Goal: Task Accomplishment & Management: Use online tool/utility

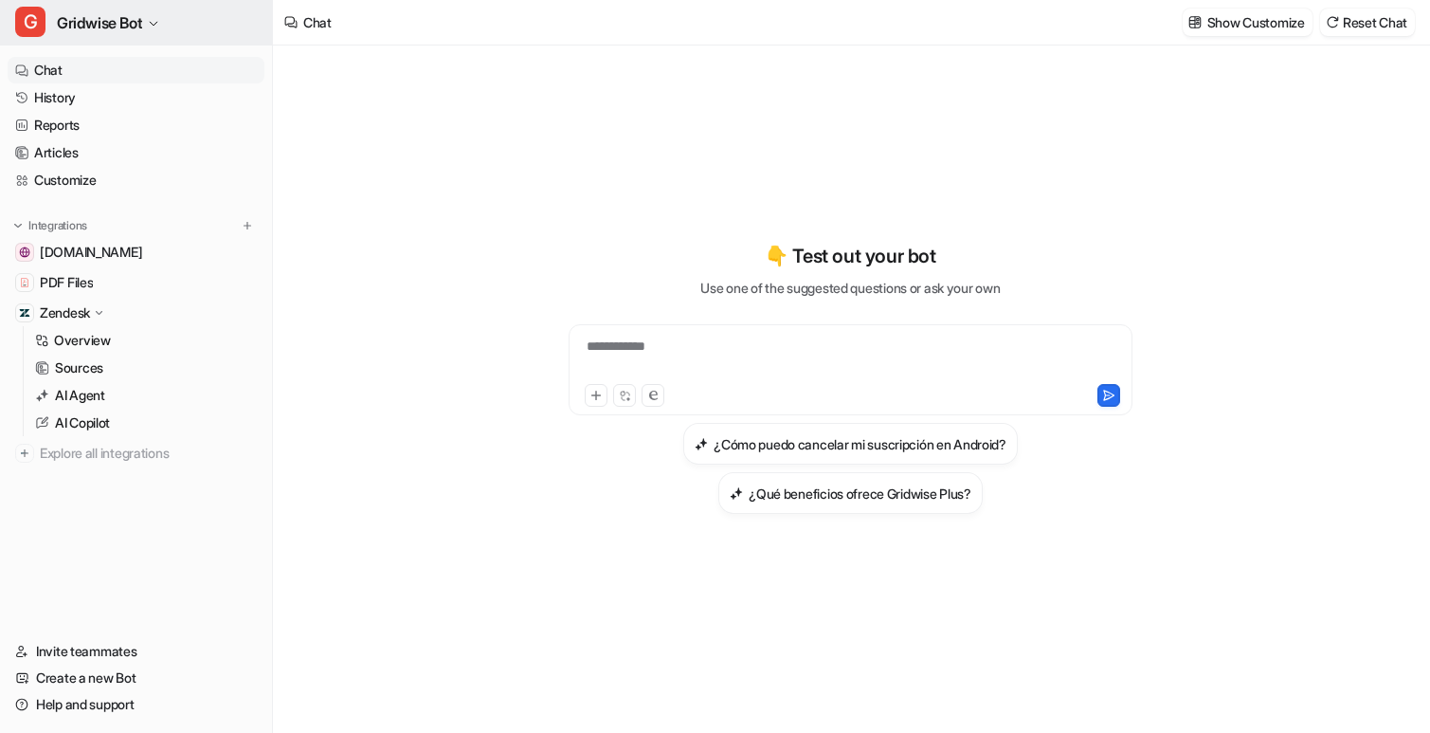
click at [105, 26] on span "Gridwise Bot" at bounding box center [99, 22] width 85 height 27
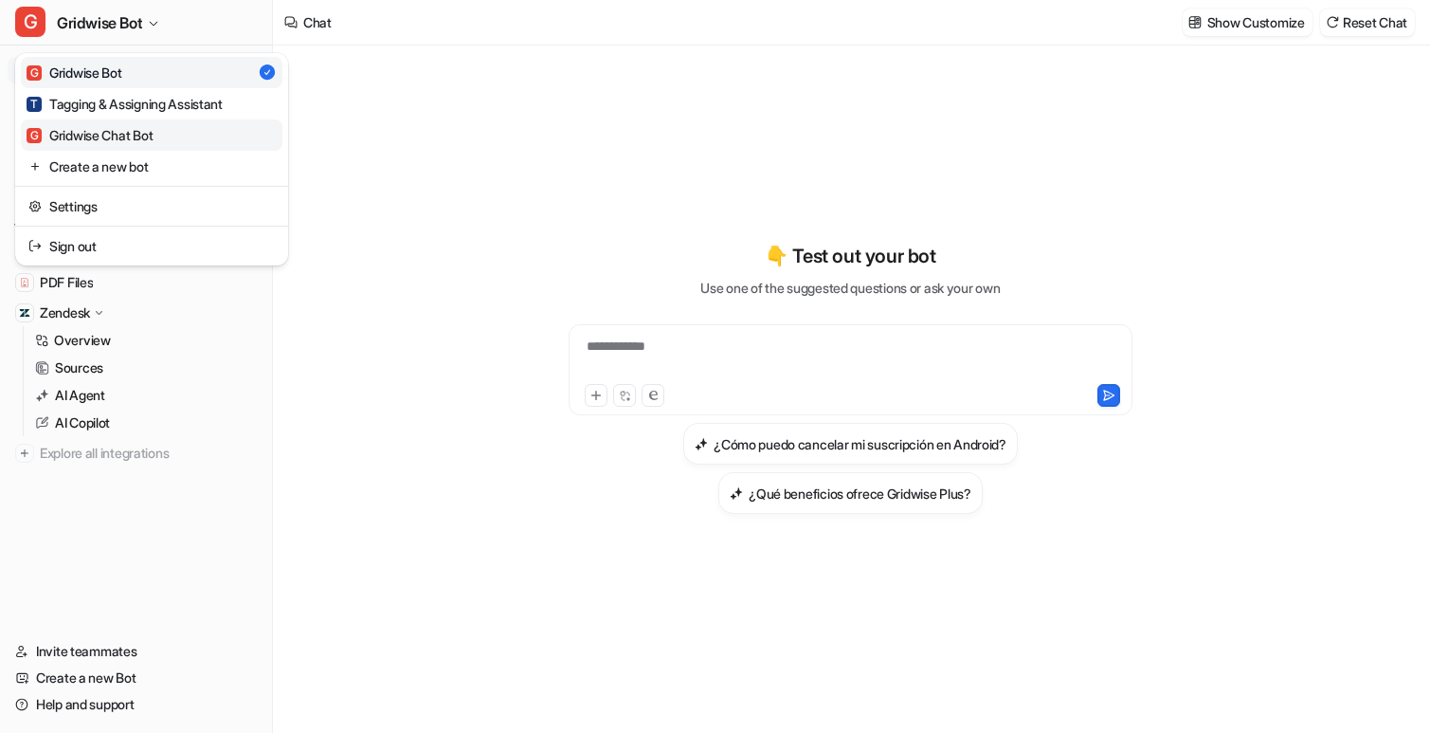
click at [153, 126] on div "G Gridwise Chat Bot" at bounding box center [90, 135] width 126 height 20
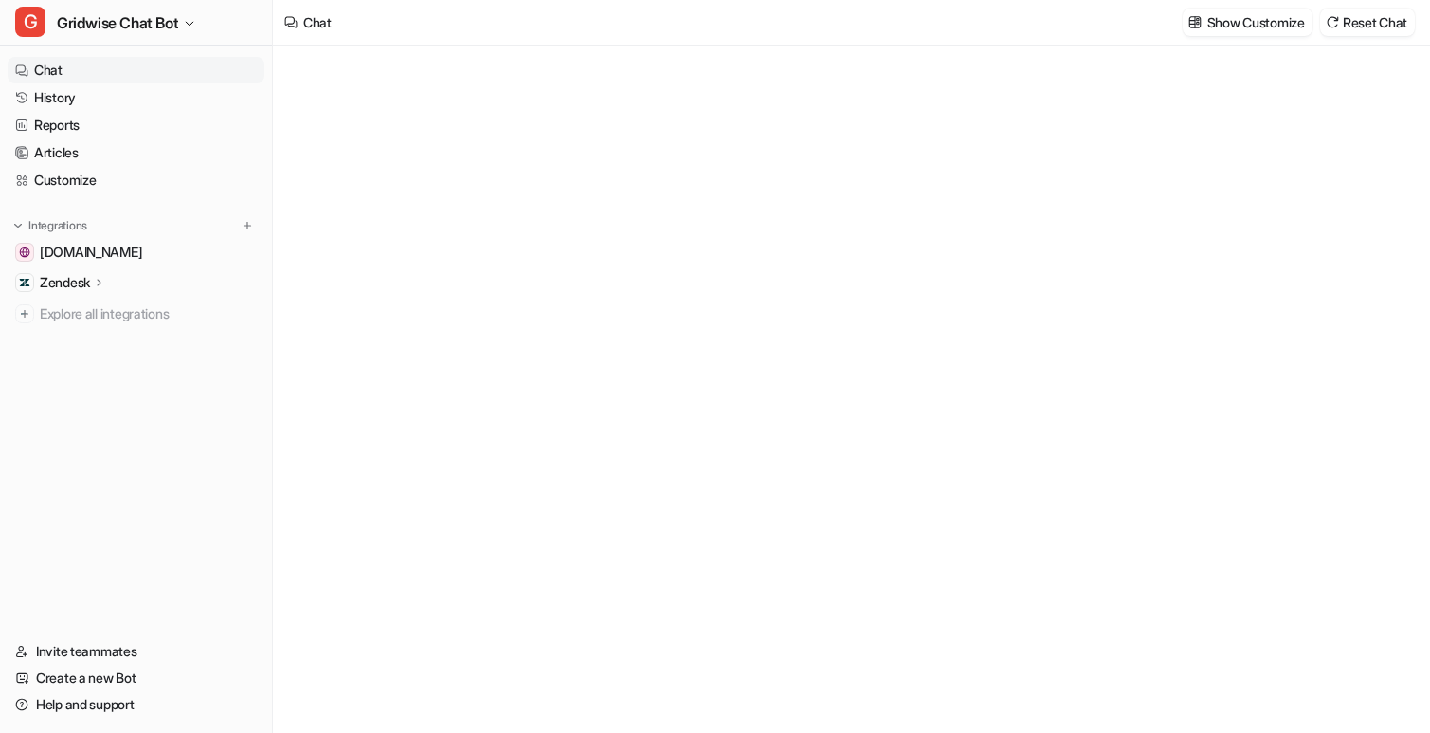
type textarea "**********"
click at [70, 96] on link "History" at bounding box center [136, 97] width 257 height 27
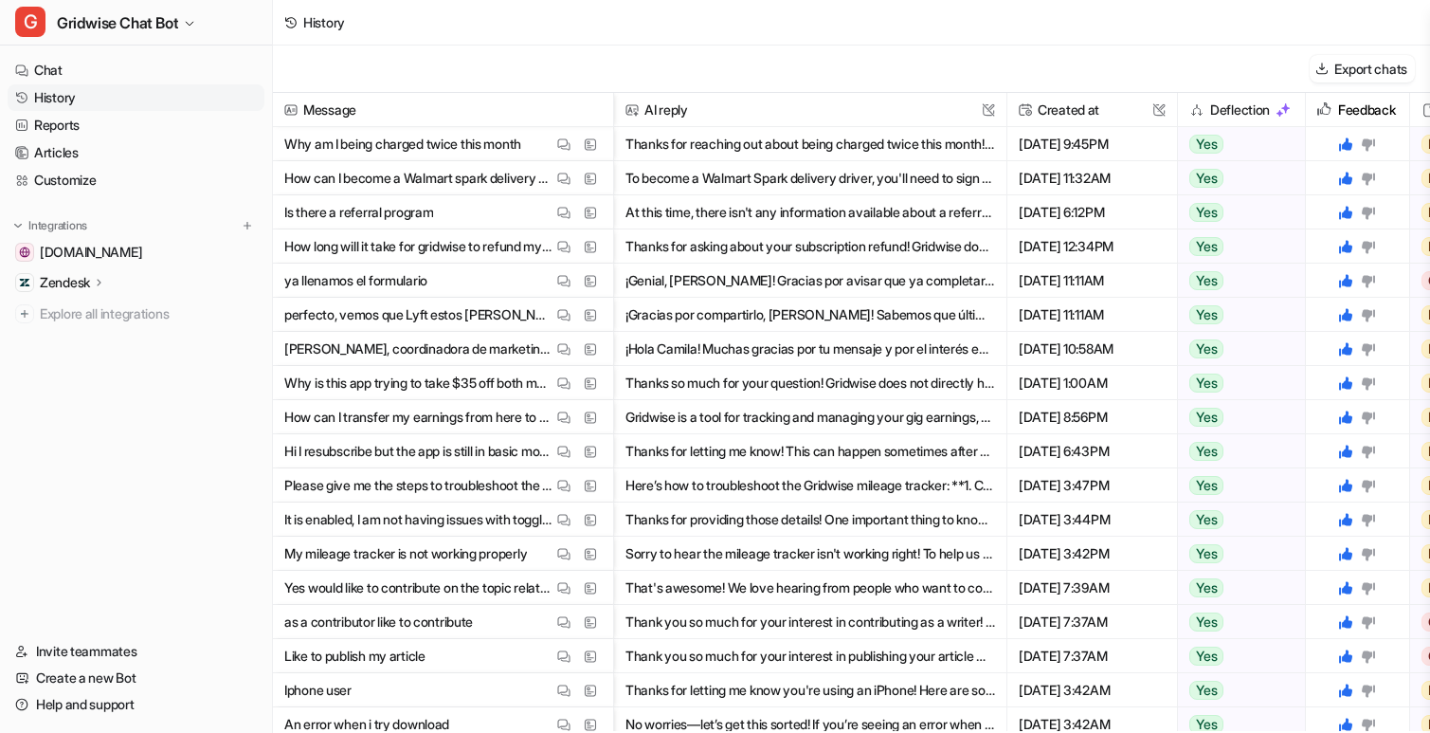
click at [108, 119] on link "Reports" at bounding box center [136, 125] width 257 height 27
click at [36, 115] on link "Reports" at bounding box center [136, 125] width 257 height 27
click at [64, 118] on link "Reports" at bounding box center [136, 125] width 257 height 27
click at [43, 113] on link "Reports" at bounding box center [136, 125] width 257 height 27
